Goal: Find specific page/section: Find specific page/section

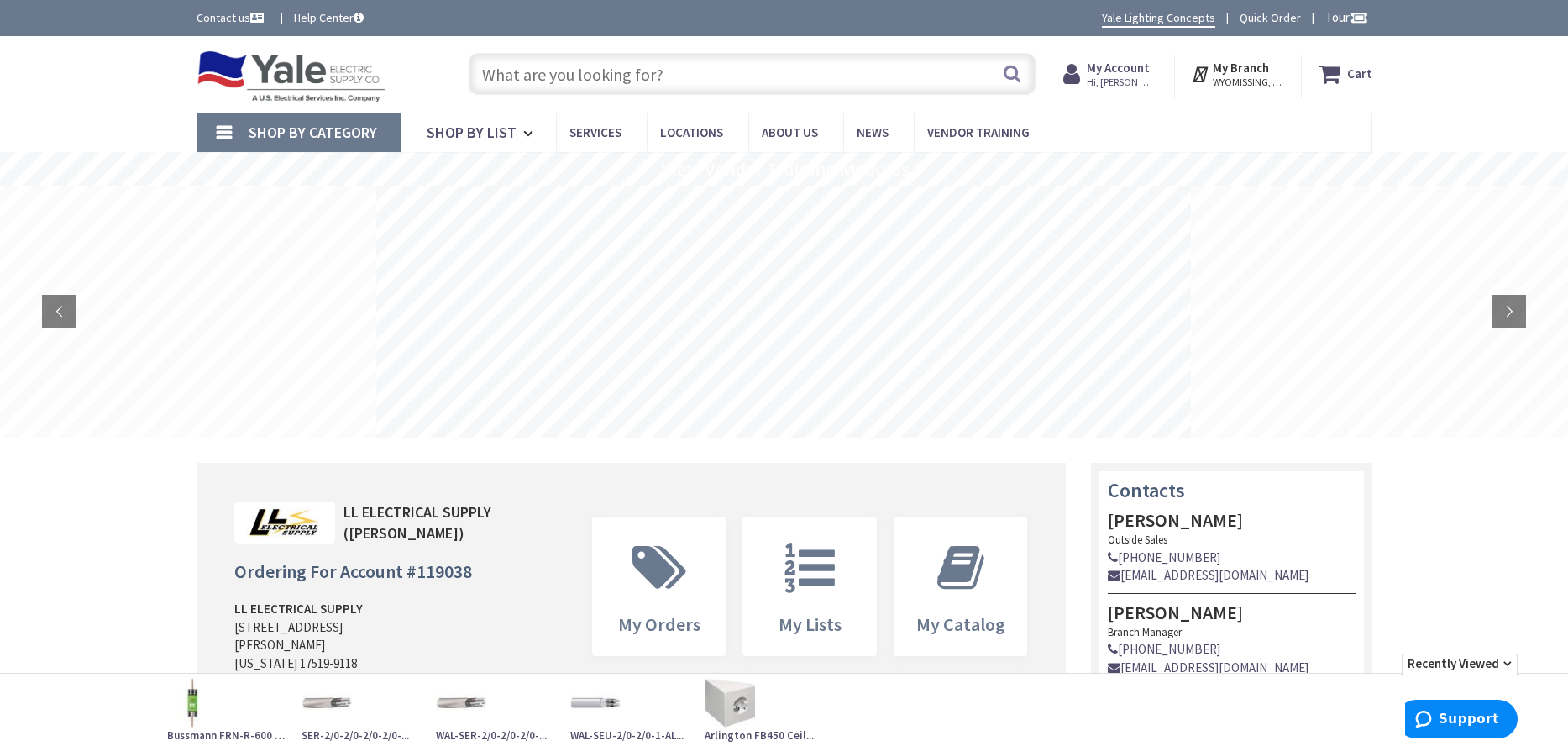
drag, startPoint x: 0, startPoint y: 0, endPoint x: 511, endPoint y: 75, distance: 516.5
type input "CH 3BR4242B200R 200A MCB AL-BUS 3PH 4W 120/208Y-240V 10KIC 42 CIRCUITS NEMA3R L…"
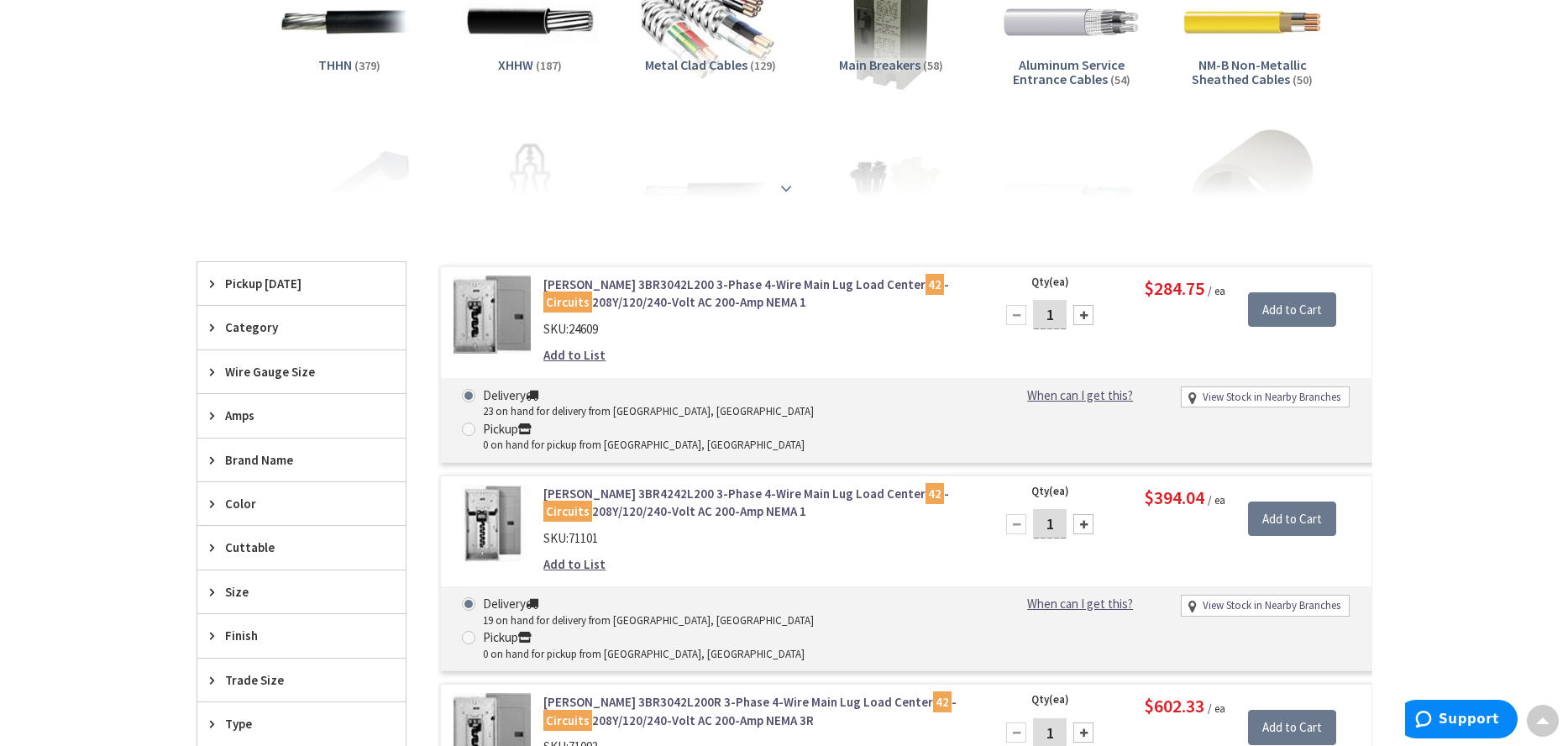
scroll to position [420, 0]
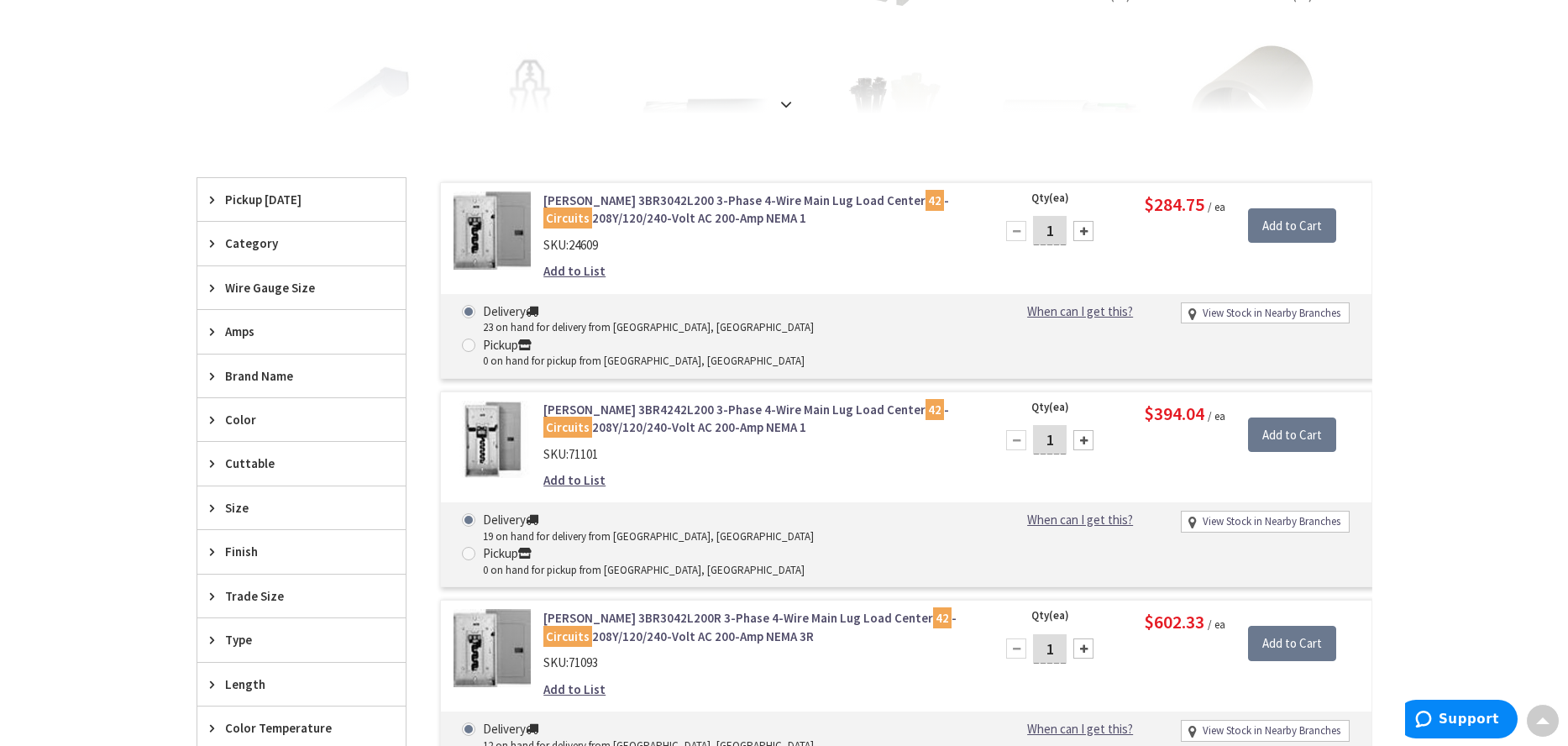
click at [625, 609] on link "Eaton 3BR3042L200R 3-Phase 4-Wire Main Lug Load Center 42 - Circuits 208Y/120/2…" at bounding box center [757, 627] width 428 height 36
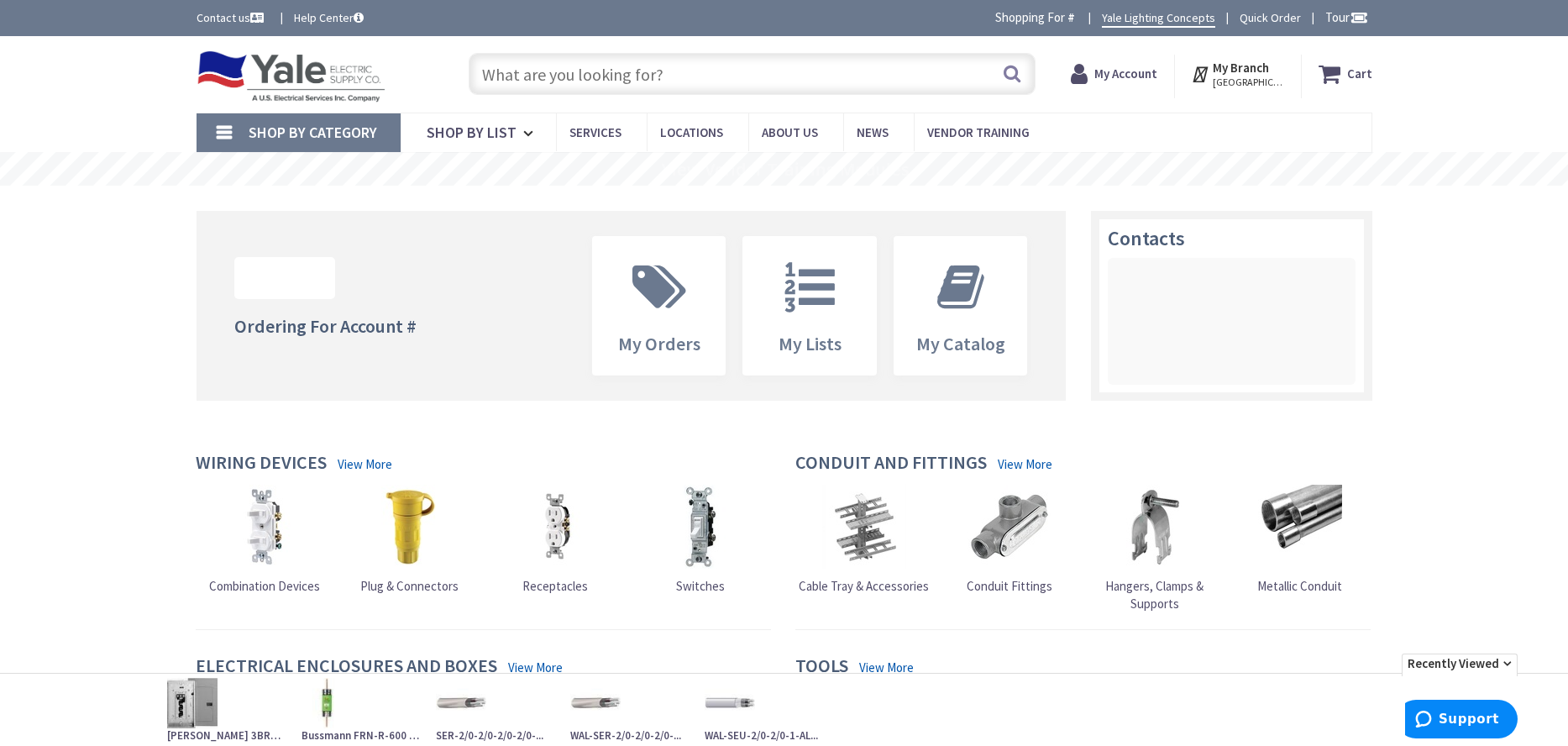
click at [530, 78] on input "text" at bounding box center [752, 73] width 567 height 42
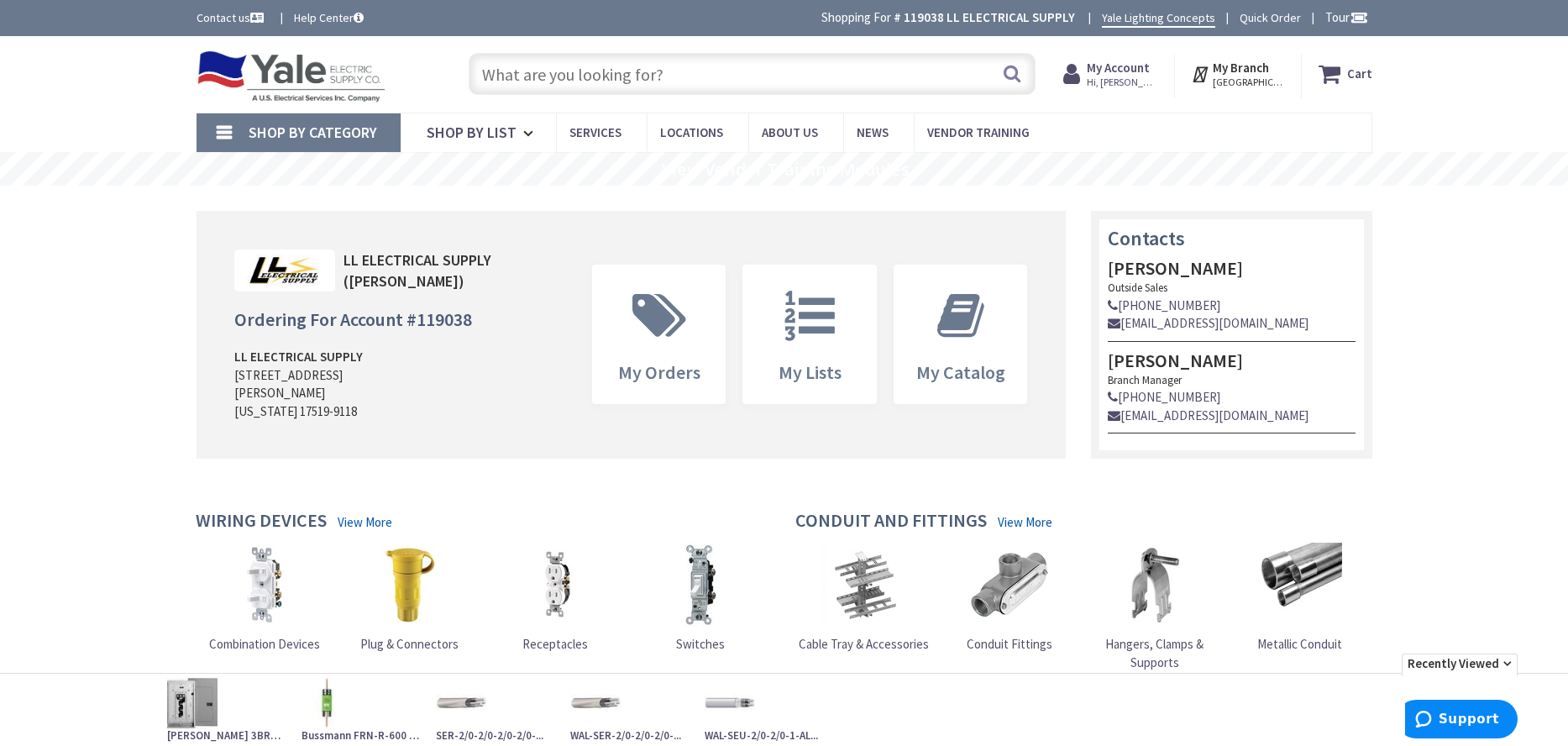
type input "C"
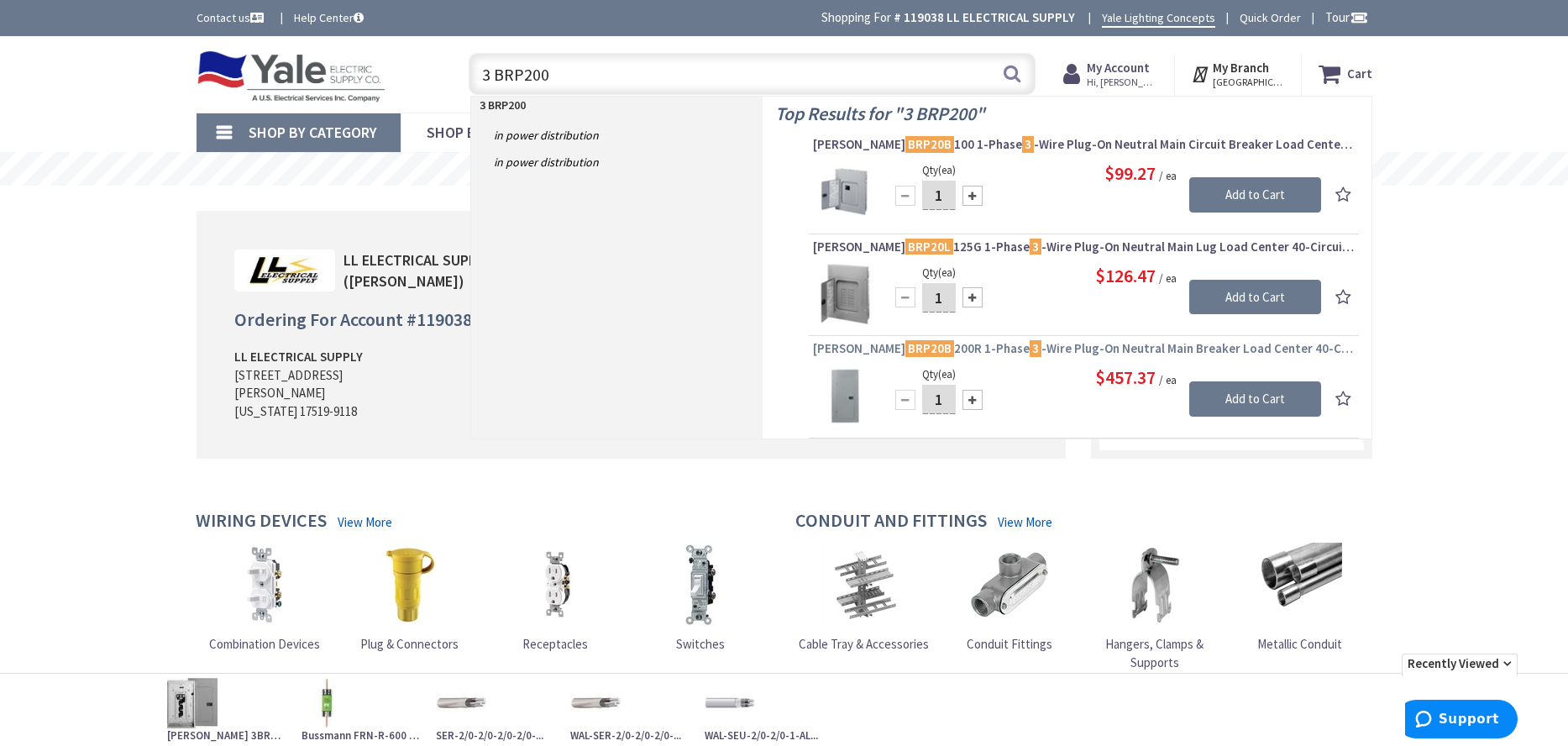
type input "3 BRP200"
click at [981, 352] on span "Eaton BRP20B 200R 1-Phase 3 -Wire Plug-On Neutral Main Breaker Load Center 40-C…" at bounding box center [1083, 349] width 542 height 17
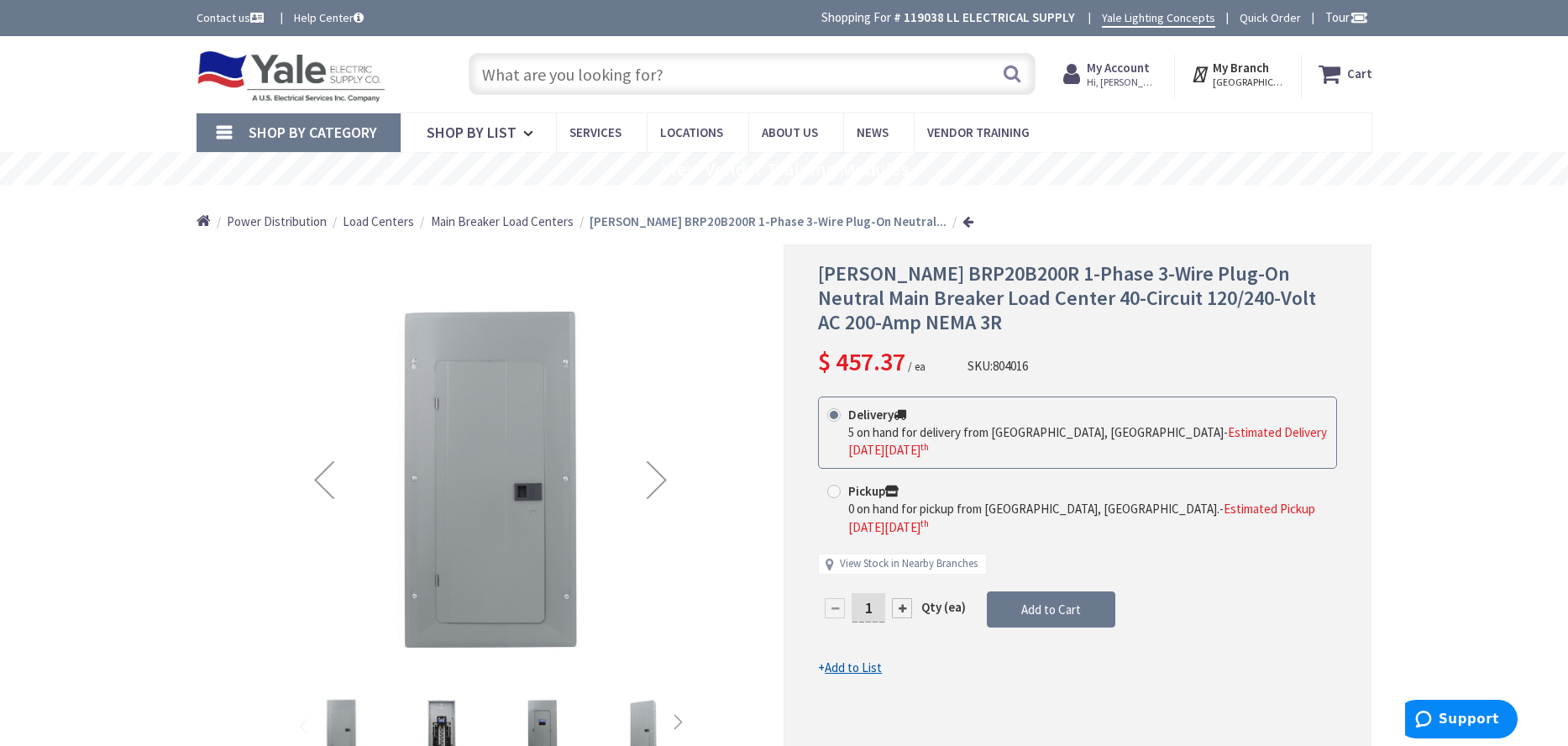
click at [543, 225] on span "Main Breaker Load Centers" at bounding box center [502, 221] width 143 height 16
